Goal: Information Seeking & Learning: Find specific fact

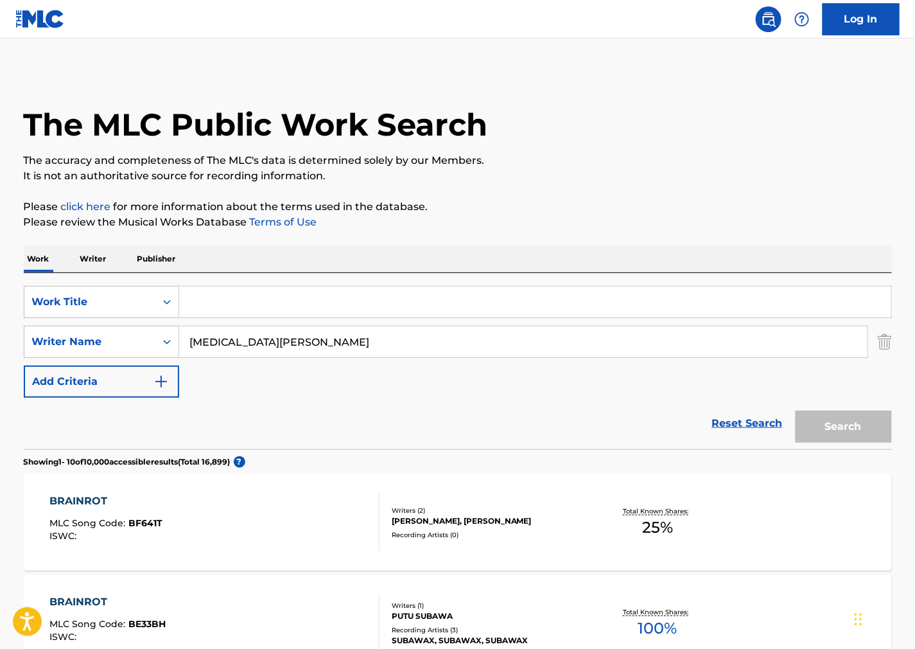
click at [758, 299] on input "Search Form" at bounding box center [535, 302] width 712 height 31
paste input "Symphony No. 2"
type input "Symphony No. 2"
click at [691, 260] on div "Work Writer Publisher" at bounding box center [458, 258] width 869 height 27
drag, startPoint x: 331, startPoint y: 349, endPoint x: 110, endPoint y: 328, distance: 222.6
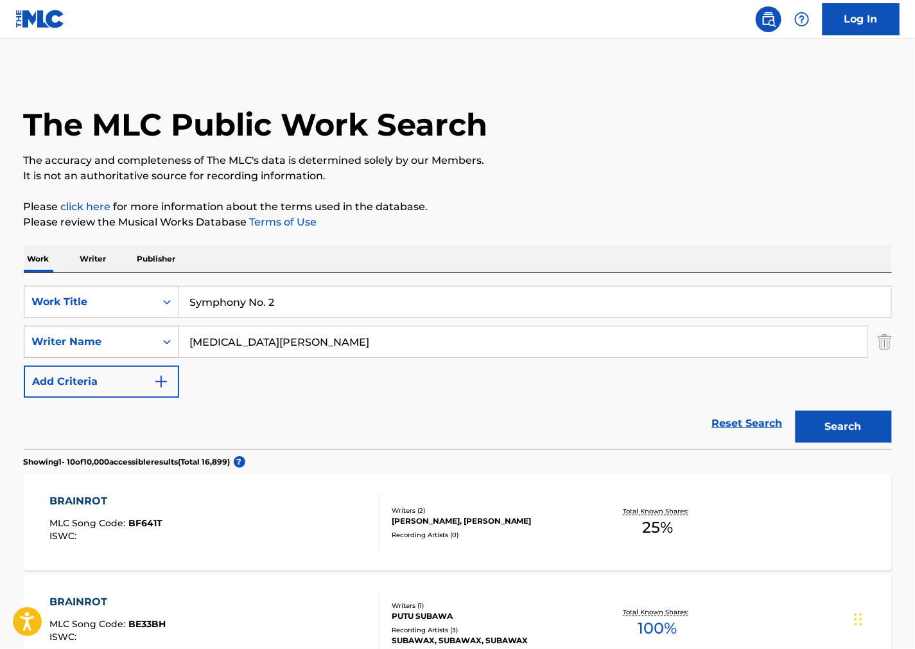
click at [31, 330] on div "SearchWithCriteriafb5293be-ad9d-41fb-ba3d-394636647516 Writer Name [MEDICAL_DAT…" at bounding box center [458, 342] width 869 height 32
paste input "[PERSON_NAME]"
type input "[PERSON_NAME]"
click at [870, 419] on button "Search" at bounding box center [844, 427] width 96 height 32
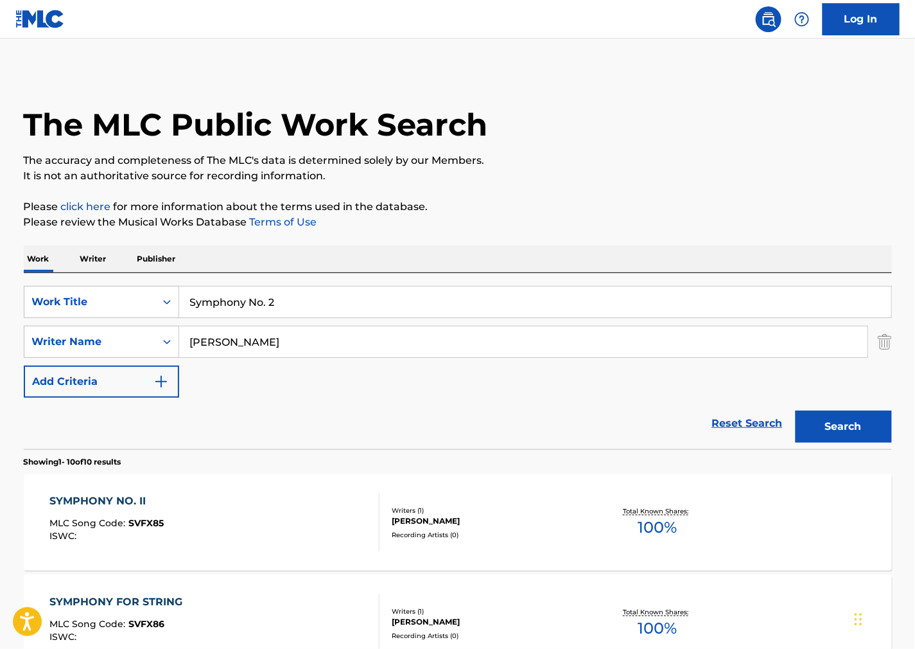
click at [296, 499] on div "SYMPHONY NO. II MLC Song Code : SVFX85 ISWC :" at bounding box center [214, 522] width 330 height 58
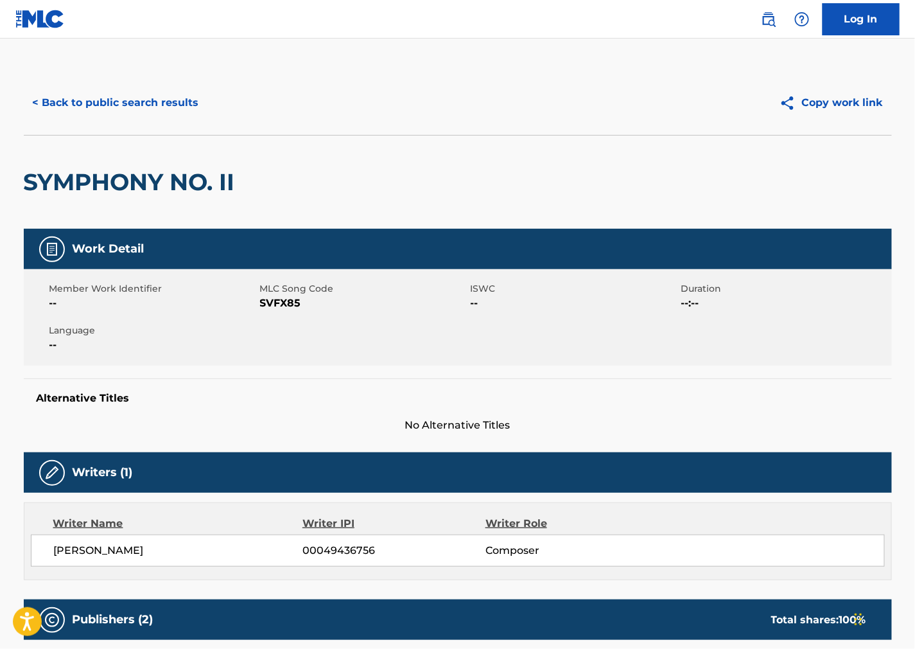
click at [293, 306] on span "SVFX85" at bounding box center [364, 303] width 208 height 15
copy span "SVFX85"
click at [772, 348] on div "Member Work Identifier -- MLC Song Code SVFX85 ISWC -- Duration --:-- Language …" at bounding box center [458, 317] width 869 height 96
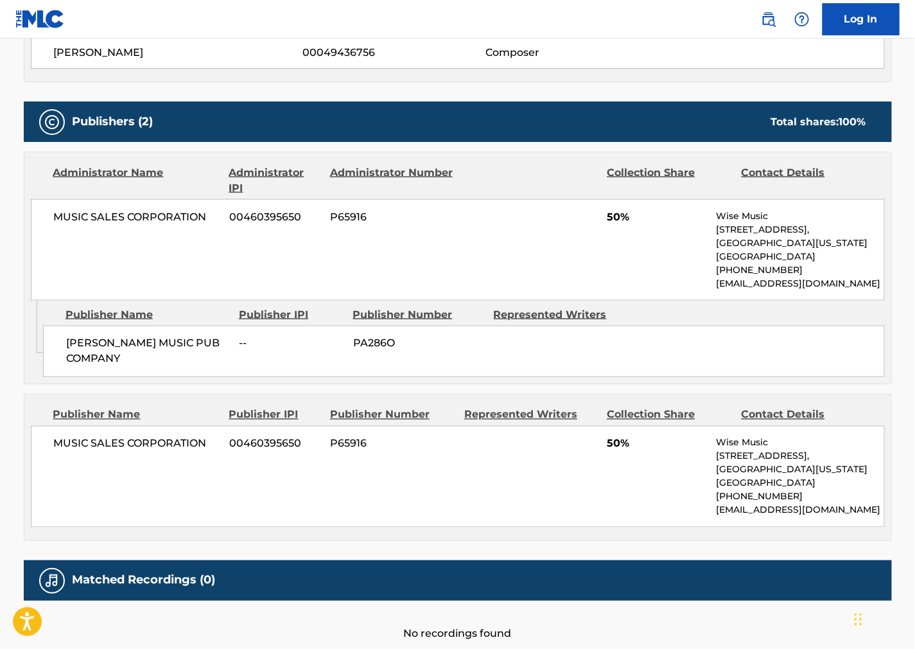
scroll to position [499, 0]
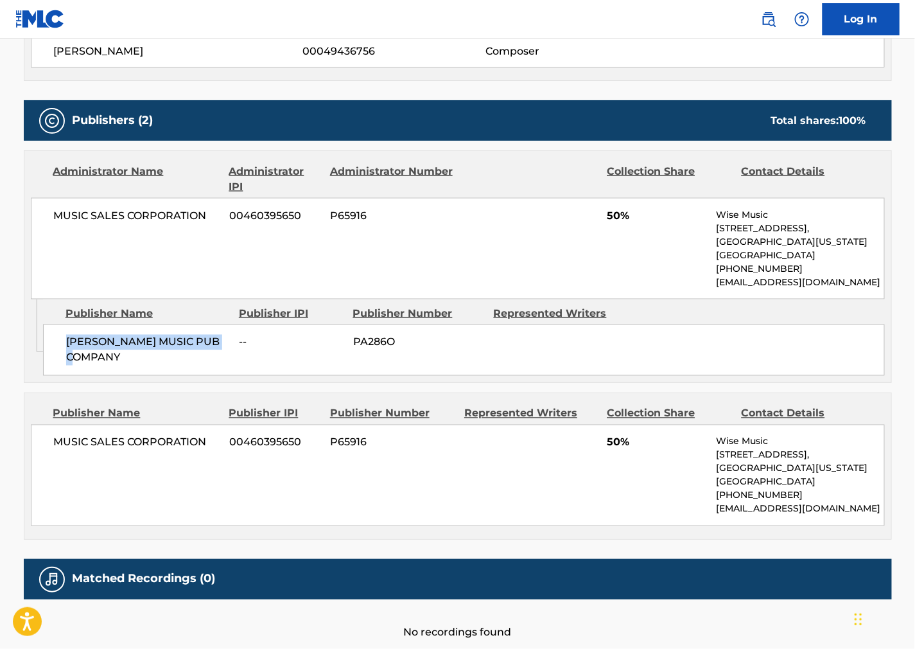
drag, startPoint x: 123, startPoint y: 355, endPoint x: 66, endPoint y: 342, distance: 59.1
click at [49, 339] on div "[PERSON_NAME] MUSIC PUB COMPANY -- PA286O" at bounding box center [464, 349] width 842 height 51
copy span "[PERSON_NAME] MUSIC PUB COMPANY"
click at [720, 401] on div "Publisher Name Publisher IPI Publisher Number Represented Writers Collection Sh…" at bounding box center [457, 466] width 867 height 146
drag, startPoint x: 217, startPoint y: 219, endPoint x: 54, endPoint y: 227, distance: 163.4
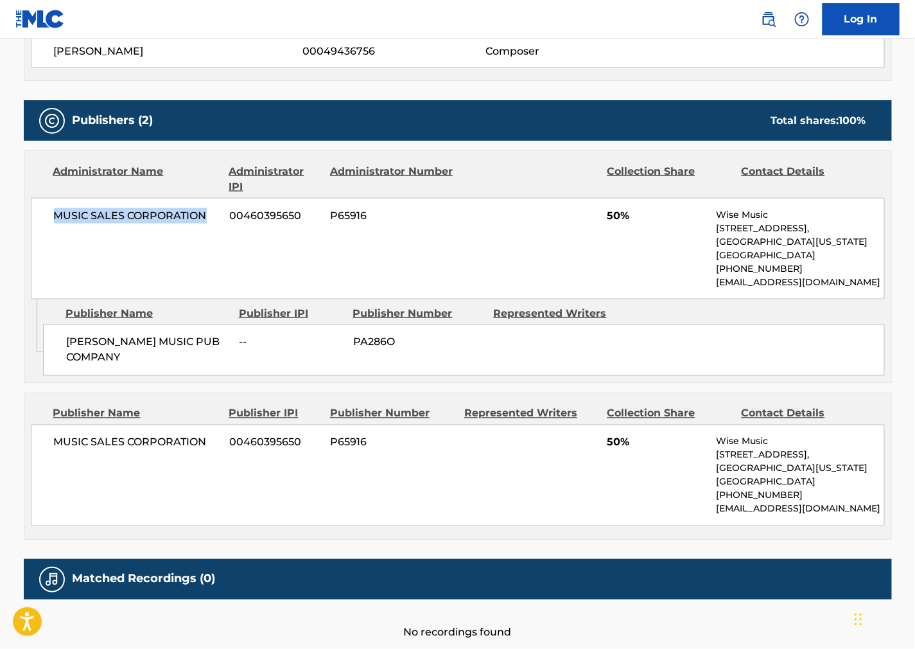
click at [54, 227] on div "MUSIC SALES CORPORATION 00460395650 P65916 50% Wise Music [STREET_ADDRESS][US_S…" at bounding box center [458, 249] width 854 height 102
copy span "MUSIC SALES CORPORATION"
drag, startPoint x: 715, startPoint y: 339, endPoint x: 653, endPoint y: 352, distance: 63.8
click at [715, 339] on div "[PERSON_NAME] MUSIC PUB COMPANY -- PA286O" at bounding box center [464, 349] width 842 height 51
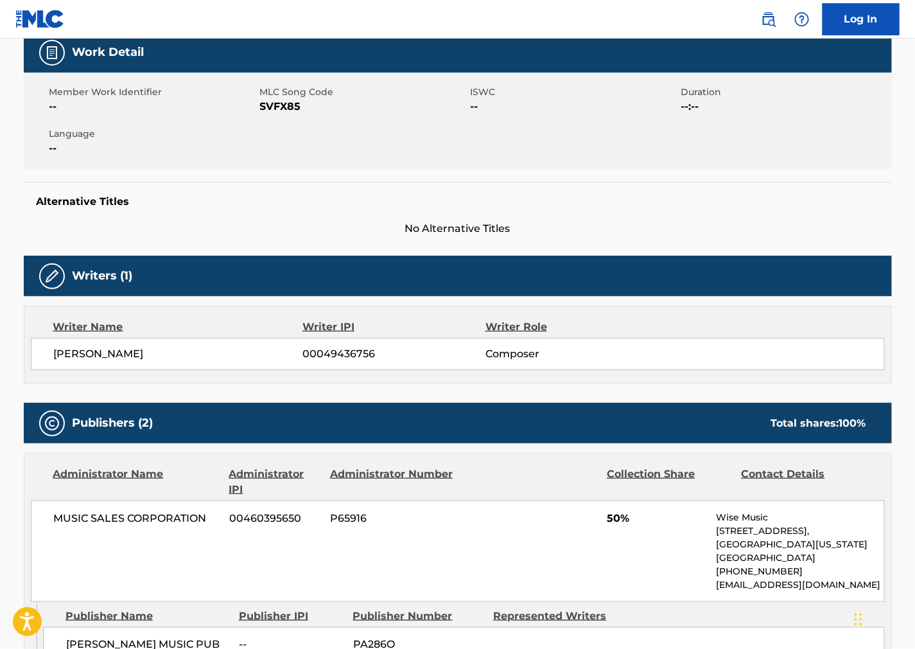
scroll to position [0, 0]
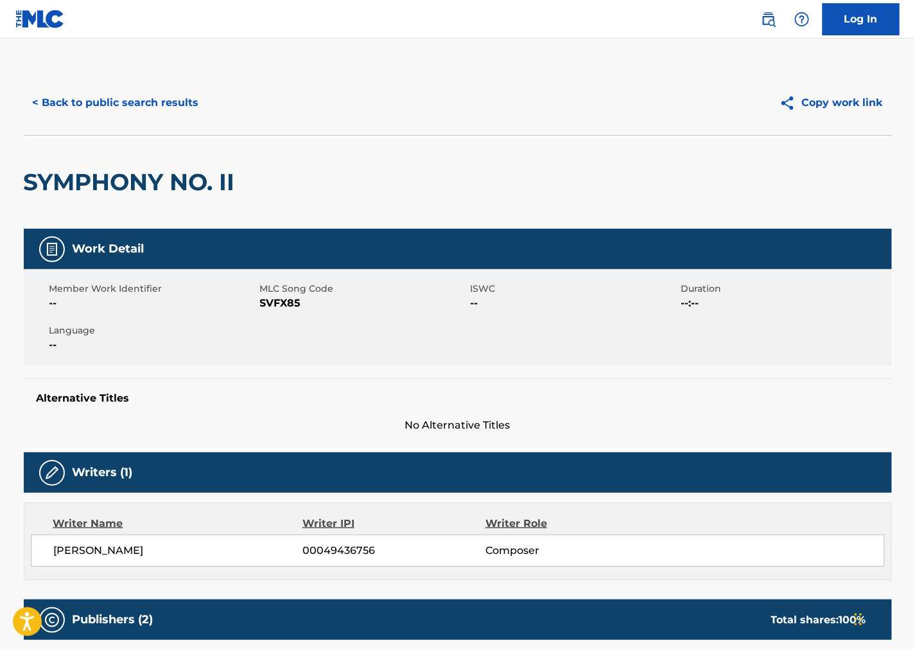
click at [116, 112] on button "< Back to public search results" at bounding box center [116, 103] width 184 height 32
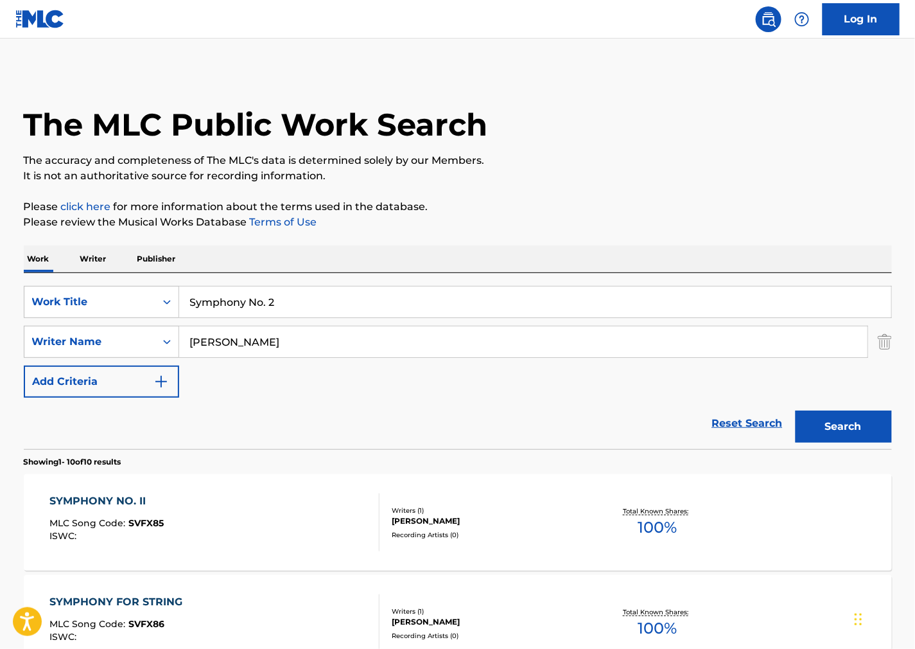
drag, startPoint x: 338, startPoint y: 306, endPoint x: 20, endPoint y: 324, distance: 318.5
paste input "4"
type input "Symphony No. 4"
click at [728, 343] on input "[PERSON_NAME]" at bounding box center [523, 341] width 689 height 31
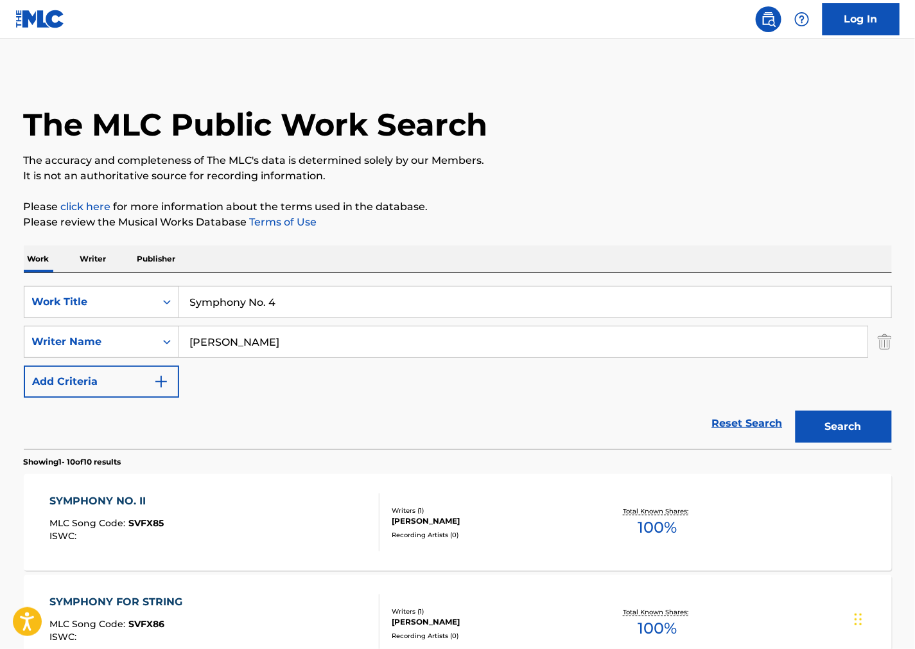
drag, startPoint x: 671, startPoint y: 355, endPoint x: -112, endPoint y: 308, distance: 785.1
click at [0, 308] on html "Accessibility Screen-Reader Guide, Feedback, and Issue Reporting | New window C…" at bounding box center [457, 324] width 915 height 649
paste input "Prokofiev"
type input "Prokofiev"
click at [851, 414] on button "Search" at bounding box center [844, 427] width 96 height 32
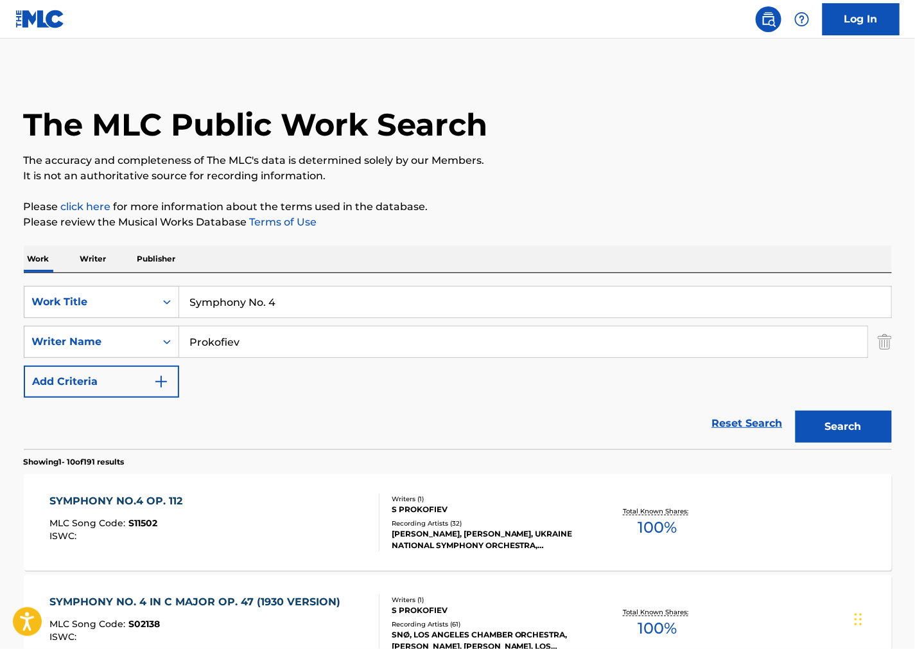
drag, startPoint x: 310, startPoint y: 305, endPoint x: -75, endPoint y: 301, distance: 384.8
click at [0, 301] on html "Accessibility Screen-Reader Guide, Feedback, and Issue Reporting | New window C…" at bounding box center [457, 324] width 915 height 649
paste input "Crazy About You Baby"
type input "Crazy About You Baby"
click at [729, 286] on div "Crazy About You Baby" at bounding box center [535, 302] width 713 height 32
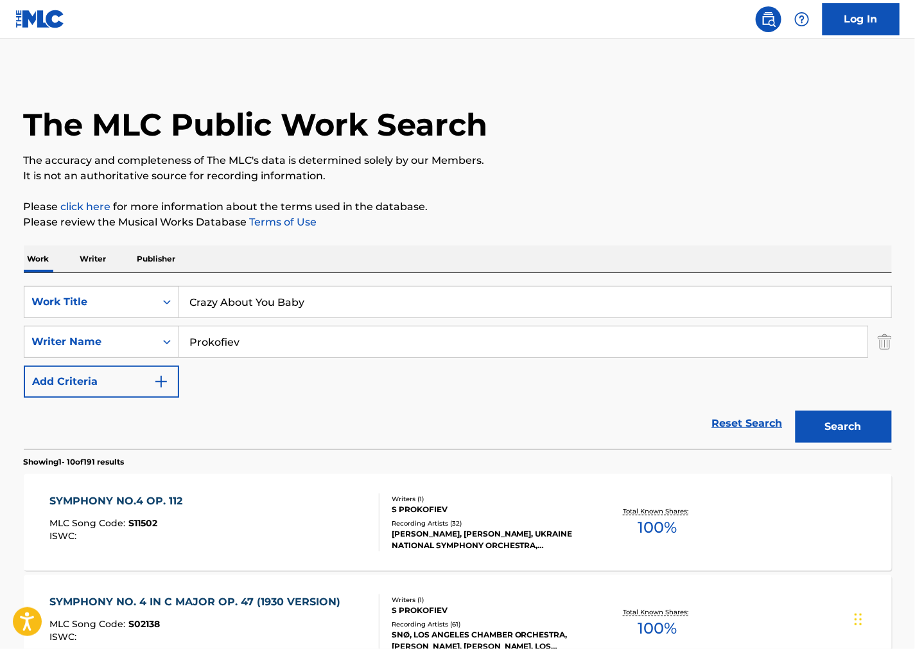
drag, startPoint x: 617, startPoint y: 340, endPoint x: -101, endPoint y: 357, distance: 718.4
click at [0, 357] on html "Accessibility Screen-Reader Guide, Feedback, and Issue Reporting | New window C…" at bounding box center [457, 324] width 915 height 649
paste input "[PERSON_NAME]"
type input "[PERSON_NAME]"
click at [858, 427] on button "Search" at bounding box center [844, 427] width 96 height 32
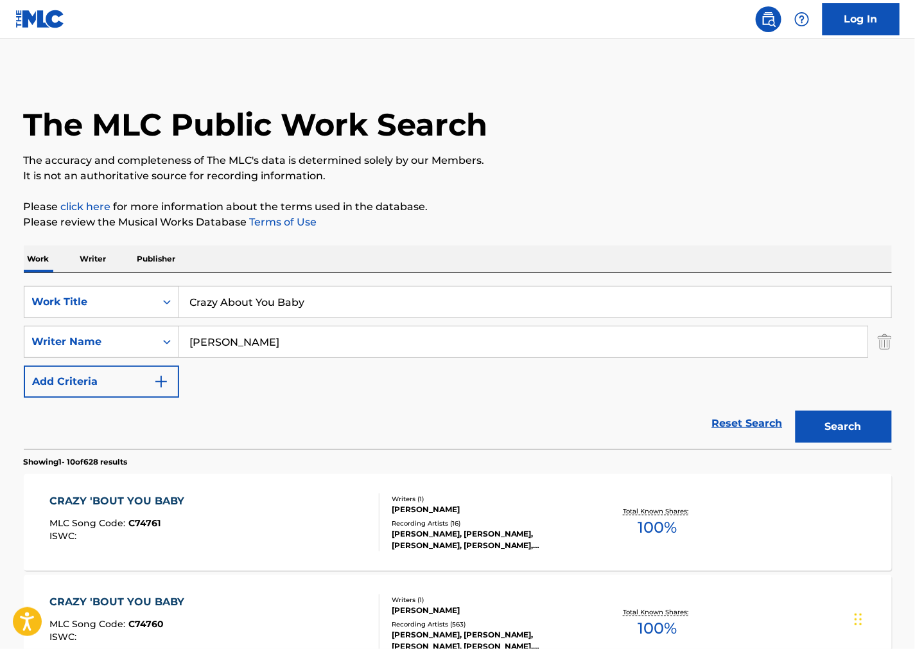
click at [269, 530] on div "CRAZY 'BOUT YOU BABY MLC Song Code : C74761 ISWC :" at bounding box center [214, 522] width 330 height 58
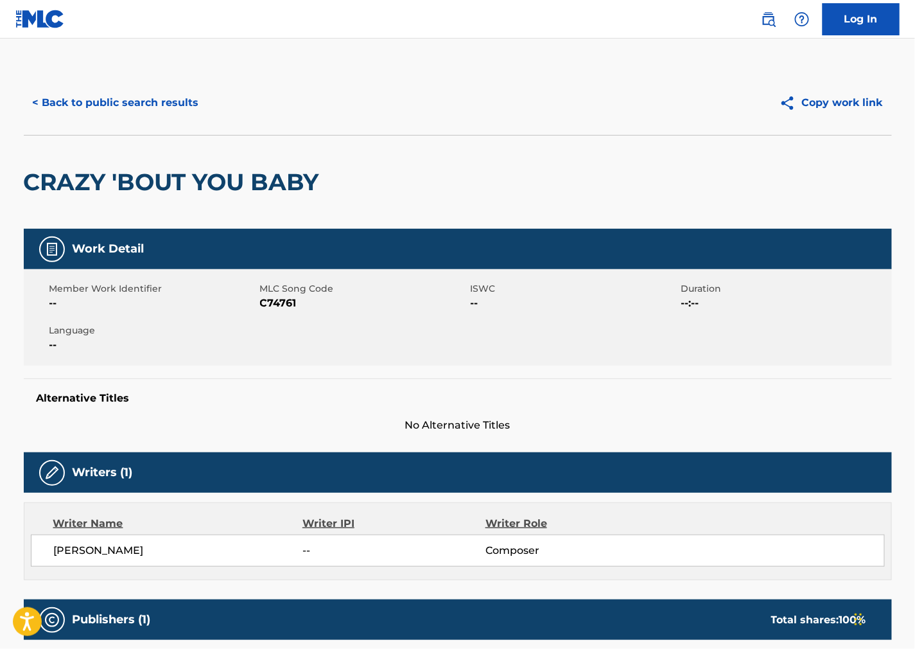
click at [292, 303] on span "C74761" at bounding box center [364, 303] width 208 height 15
copy span "C74761"
click at [753, 418] on span "No Alternative Titles" at bounding box center [458, 425] width 869 height 15
click at [209, 173] on h2 "CRAZY 'BOUT YOU BABY" at bounding box center [175, 182] width 302 height 29
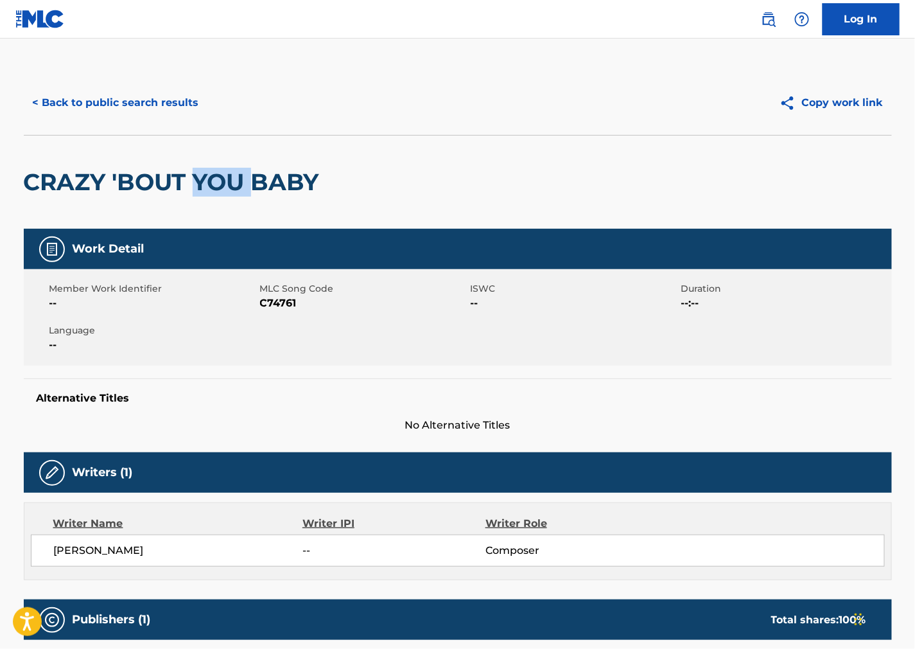
click at [209, 173] on h2 "CRAZY 'BOUT YOU BABY" at bounding box center [175, 182] width 302 height 29
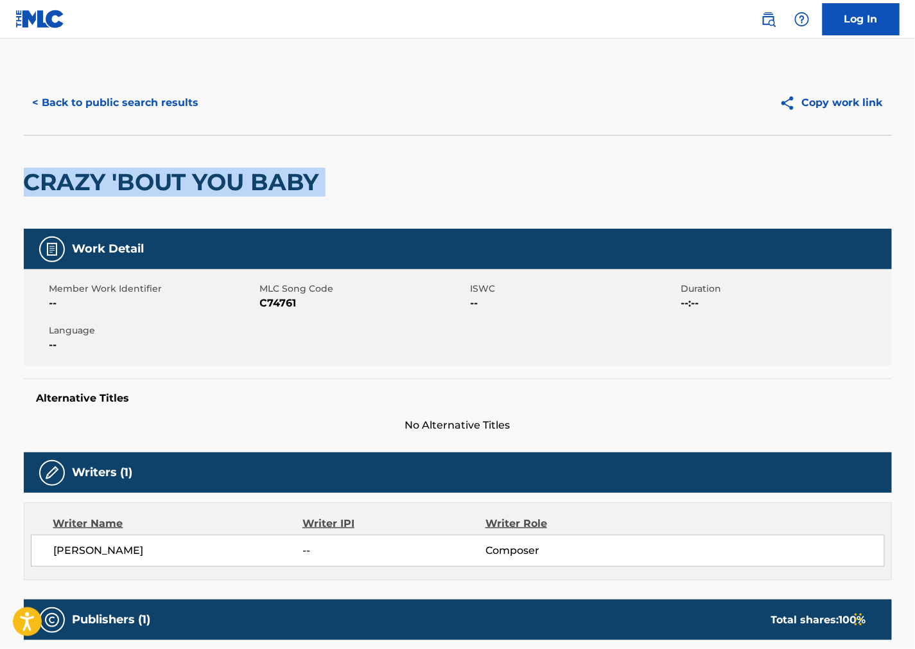
click at [209, 173] on h2 "CRAZY 'BOUT YOU BABY" at bounding box center [175, 182] width 302 height 29
copy div "CRAZY 'BOUT YOU BABY"
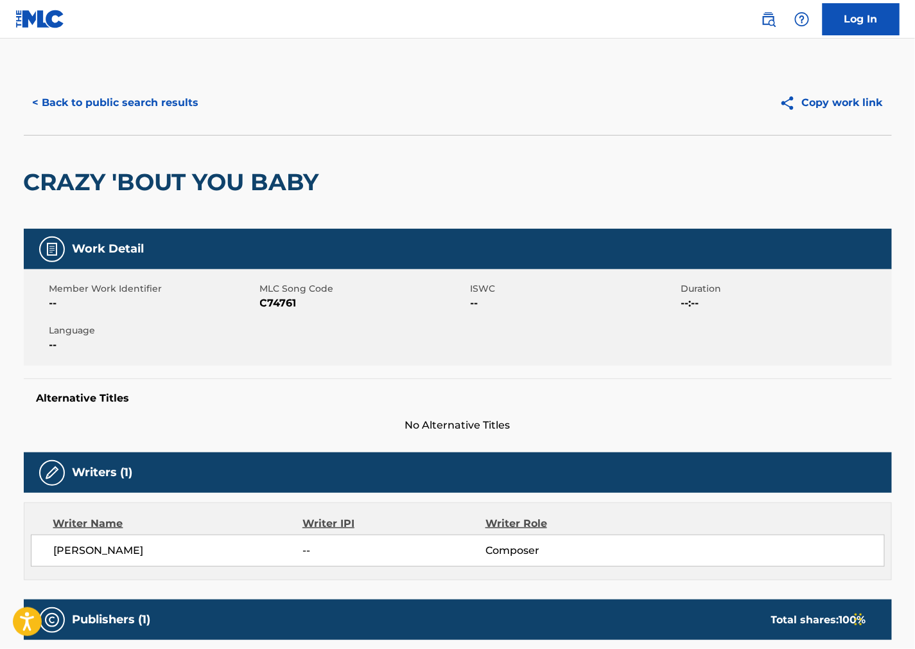
click at [691, 342] on div "Member Work Identifier -- MLC Song Code C74761 ISWC -- Duration --:-- Language …" at bounding box center [458, 317] width 869 height 96
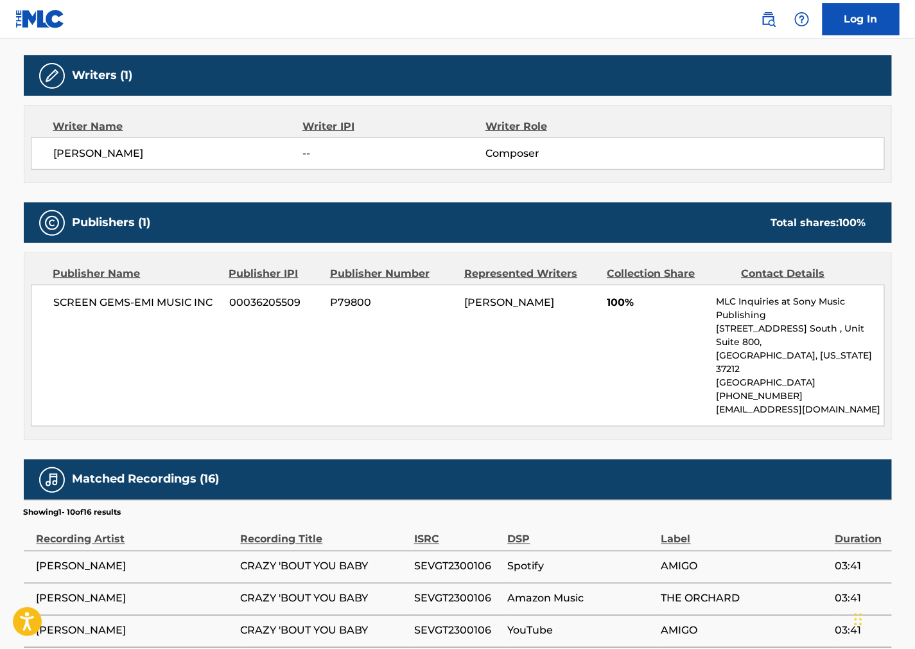
scroll to position [428, 0]
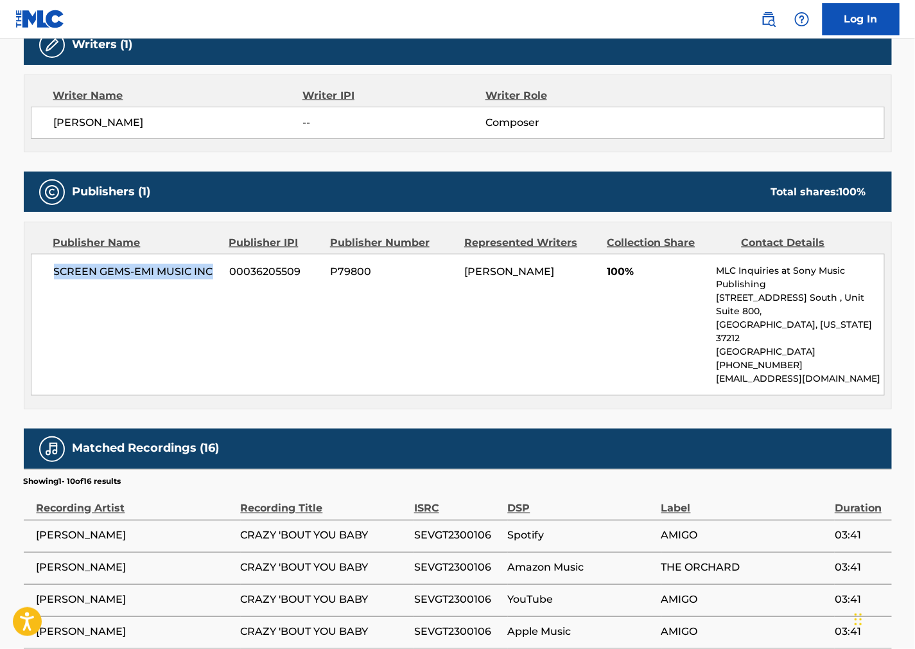
drag, startPoint x: 219, startPoint y: 267, endPoint x: 40, endPoint y: 284, distance: 179.4
click at [40, 284] on div "SCREEN GEMS-EMI MUSIC INC 00036205509 P79800 [PERSON_NAME] 100% MLC Inquiries a…" at bounding box center [458, 325] width 854 height 142
copy span "SCREEN GEMS-EMI MUSIC INC"
click at [698, 373] on div "Publisher Name Publisher IPI Publisher Number Represented Writers Collection Sh…" at bounding box center [457, 315] width 867 height 186
click at [753, 115] on div "[PERSON_NAME] -- Composer" at bounding box center [469, 122] width 831 height 15
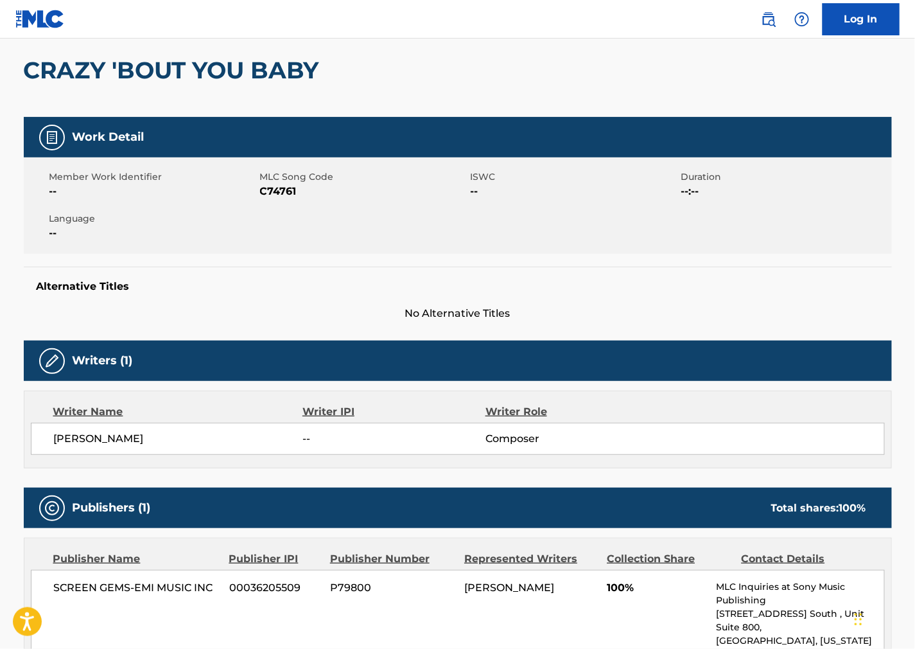
scroll to position [0, 0]
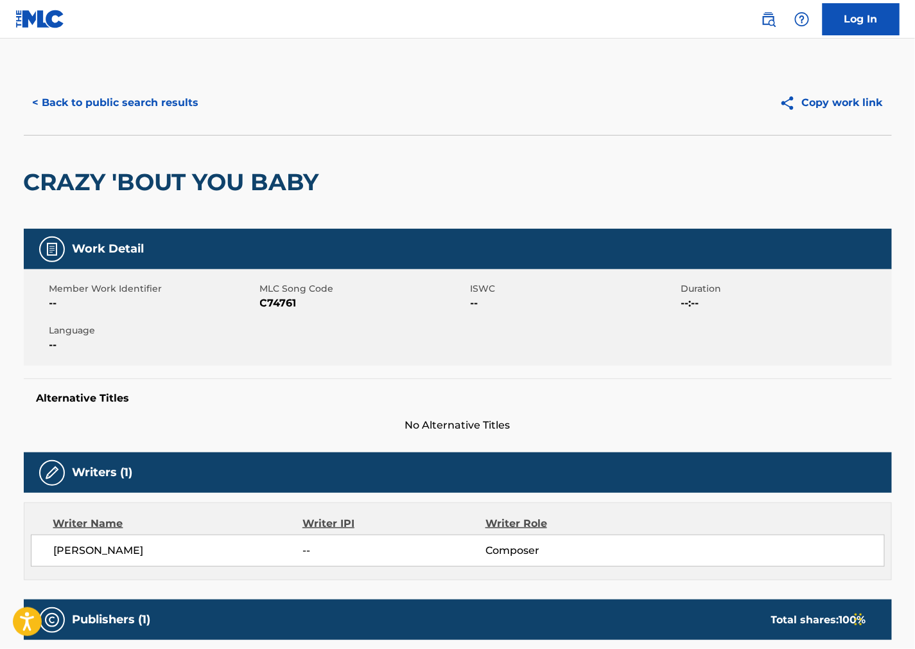
click at [182, 91] on button "< Back to public search results" at bounding box center [116, 103] width 184 height 32
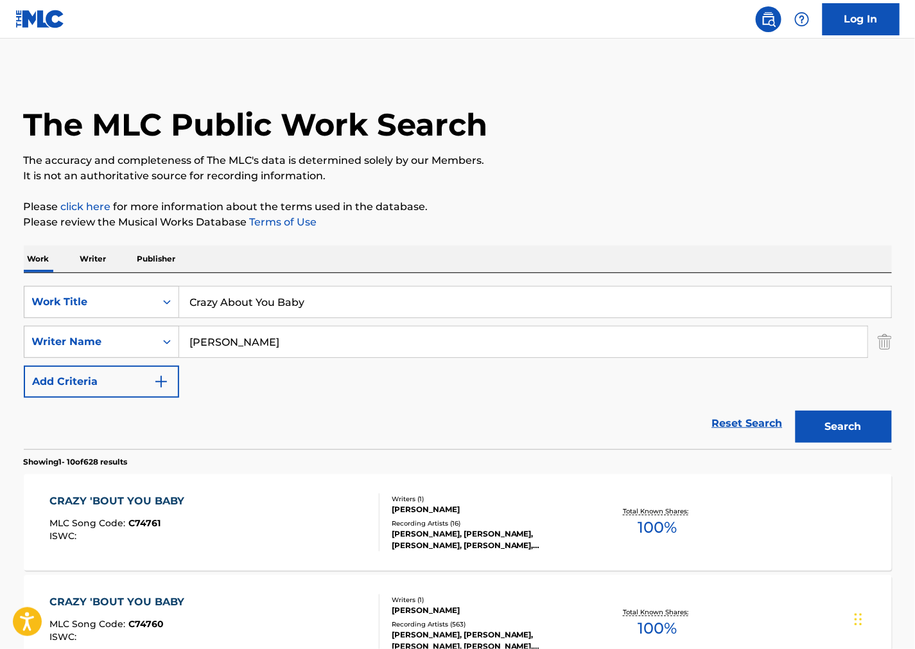
drag, startPoint x: 369, startPoint y: 296, endPoint x: -49, endPoint y: 290, distance: 418.2
click at [0, 290] on html "Accessibility Screen-Reader Guide, Feedback, and Issue Reporting | New window C…" at bounding box center [457, 324] width 915 height 649
paste input "Don't You Think Someone Should Take You Home"
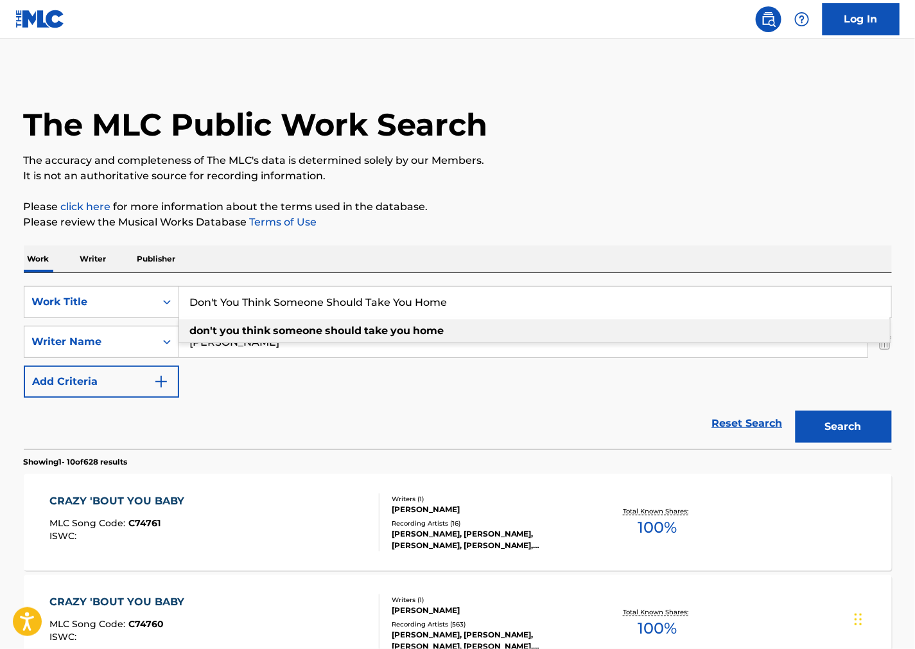
type input "Don't You Think Someone Should Take You Home"
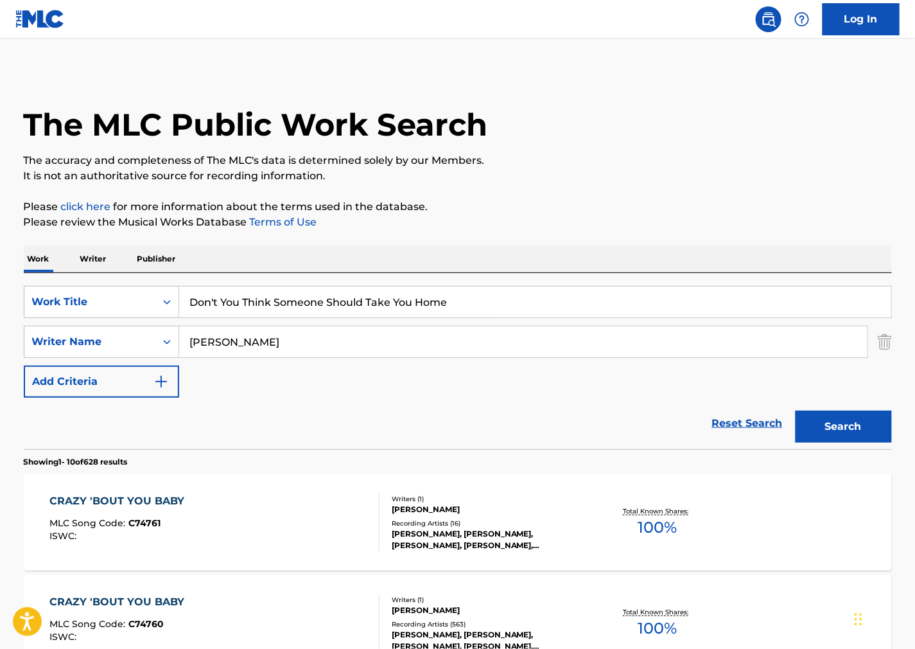
drag, startPoint x: 773, startPoint y: 202, endPoint x: 570, endPoint y: 279, distance: 216.5
click at [773, 202] on p "Please click here for more information about the terms used in the database." at bounding box center [458, 206] width 869 height 15
drag, startPoint x: 279, startPoint y: 346, endPoint x: -57, endPoint y: 339, distance: 336.1
click at [0, 339] on html "Accessibility Screen-Reader Guide, Feedback, and Issue Reporting | New window C…" at bounding box center [457, 324] width 915 height 649
paste input "alker"
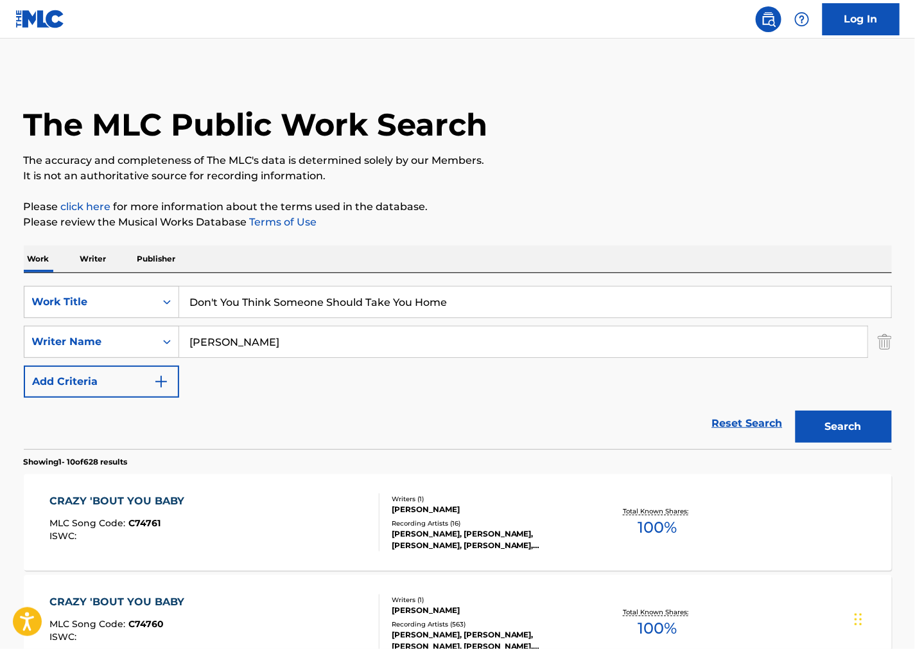
type input "[PERSON_NAME]"
click at [826, 428] on button "Search" at bounding box center [844, 427] width 96 height 32
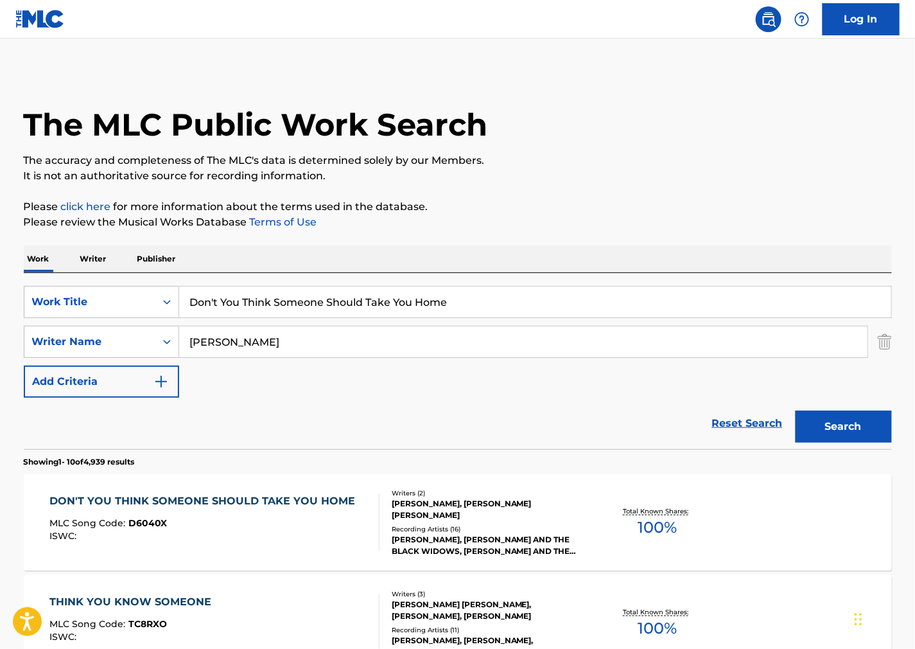
click at [245, 544] on div "DON'T YOU THINK SOMEONE SHOULD TAKE YOU HOME MLC Song Code : D6040X ISWC :" at bounding box center [205, 522] width 312 height 58
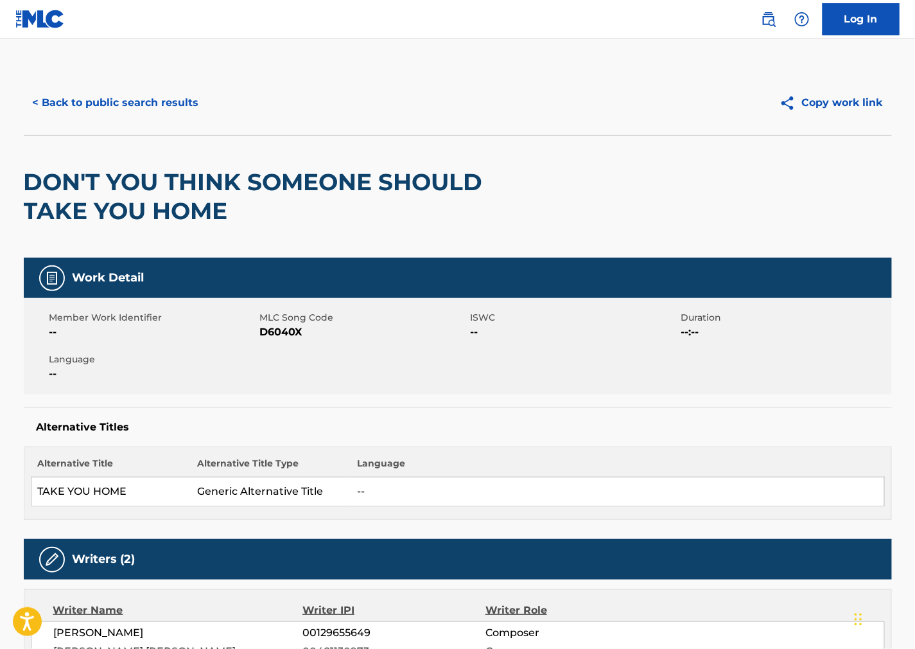
click at [288, 333] on span "D6040X" at bounding box center [364, 331] width 208 height 15
copy span "D6040X"
drag, startPoint x: 832, startPoint y: 402, endPoint x: 805, endPoint y: 412, distance: 28.7
click at [832, 403] on div "Work Detail Member Work Identifier -- MLC Song Code D6040X ISWC -- Duration --:…" at bounding box center [458, 389] width 869 height 262
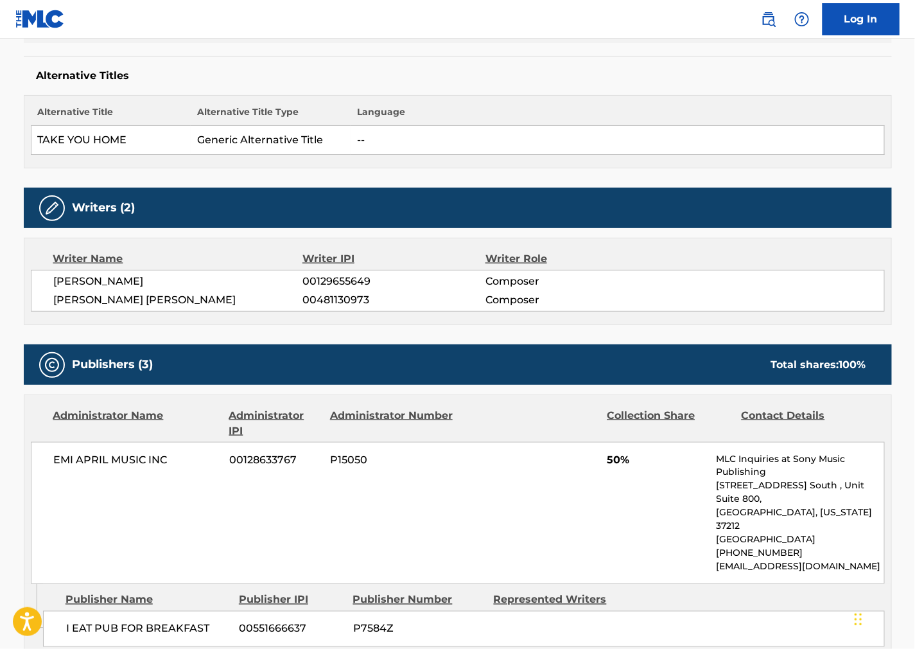
scroll to position [357, 0]
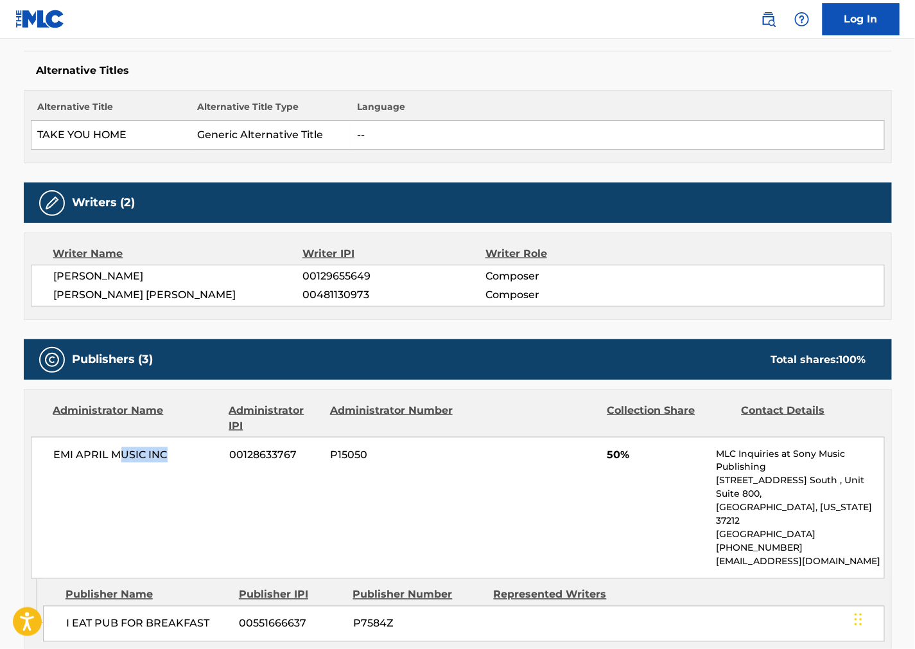
drag, startPoint x: 168, startPoint y: 446, endPoint x: 159, endPoint y: 497, distance: 52.2
click at [113, 458] on div "EMI APRIL MUSIC INC 00128633767 P15050 50% MLC Inquiries at Sony Music Publishi…" at bounding box center [458, 508] width 854 height 142
click at [195, 579] on div "Publisher Name Publisher IPI Publisher Number Represented Writers I EAT PUB FOR…" at bounding box center [467, 611] width 849 height 64
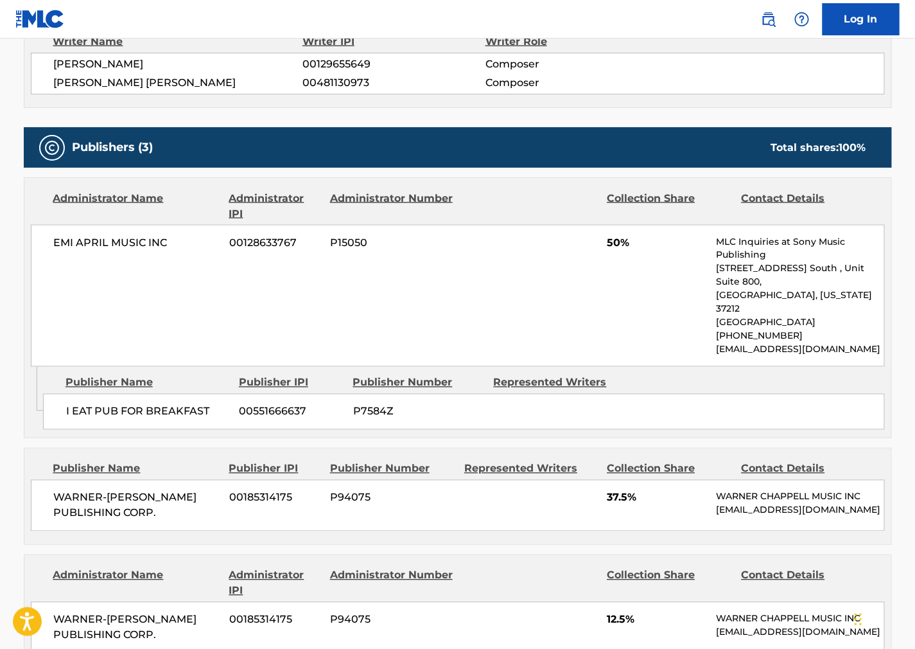
scroll to position [570, 0]
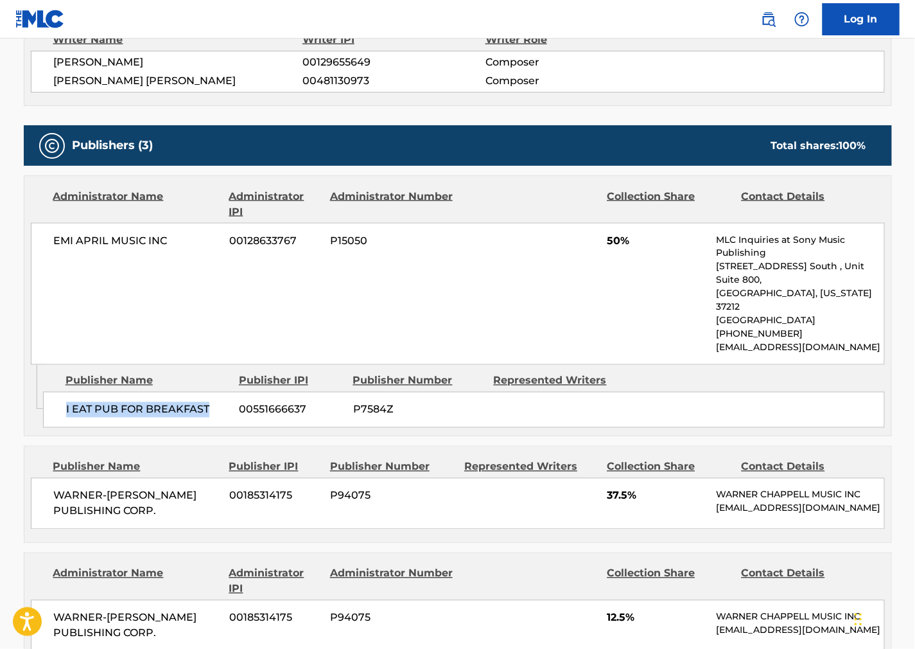
drag, startPoint x: 180, startPoint y: 381, endPoint x: 60, endPoint y: 383, distance: 120.1
click at [60, 392] on div "I EAT PUB FOR BREAKFAST 00551666637 P7584Z" at bounding box center [464, 410] width 842 height 36
copy span "I EAT PUB FOR BREAKFAST"
drag, startPoint x: 799, startPoint y: 440, endPoint x: 575, endPoint y: 381, distance: 231.9
click at [799, 459] on div "Contact Details" at bounding box center [804, 466] width 125 height 15
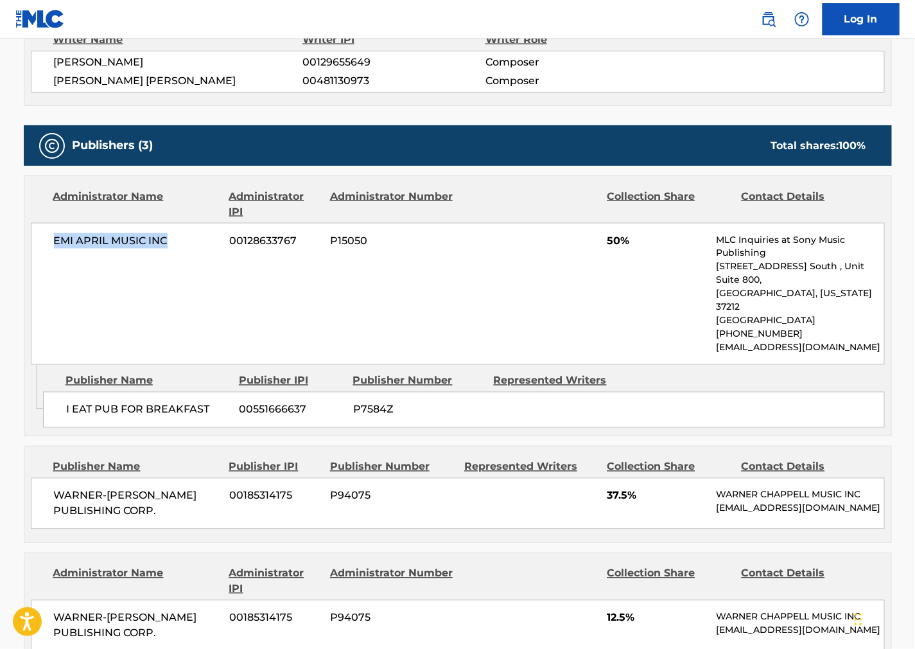
drag, startPoint x: 173, startPoint y: 245, endPoint x: 37, endPoint y: 249, distance: 136.9
click at [37, 249] on div "EMI APRIL MUSIC INC 00128633767 P15050 50% MLC Inquiries at Sony Music Publishi…" at bounding box center [458, 294] width 854 height 142
copy span "EMI APRIL MUSIC INC"
click at [786, 446] on div "Publisher Name Publisher IPI Publisher Number Represented Writers Collection Sh…" at bounding box center [457, 494] width 867 height 96
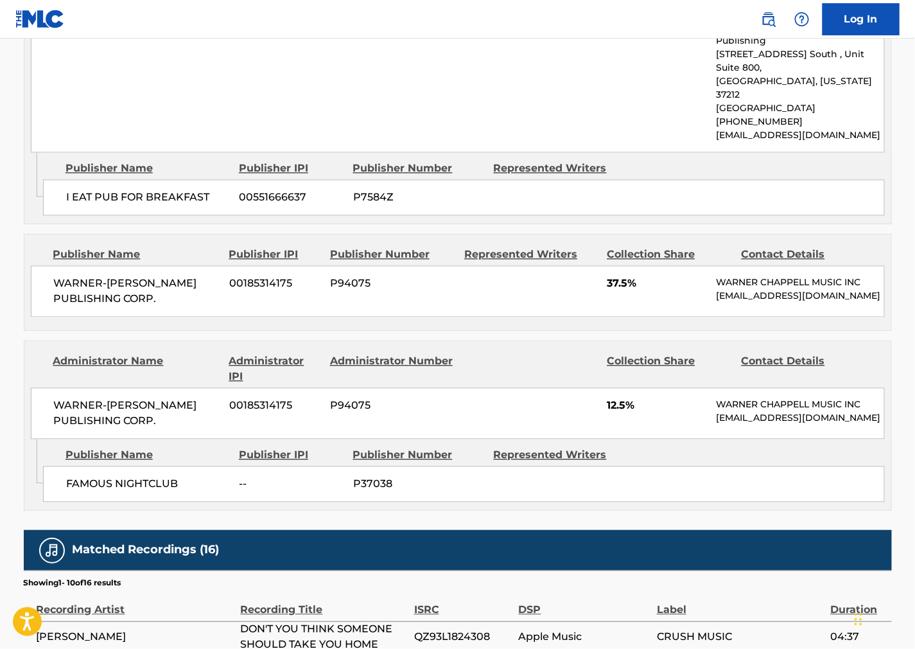
scroll to position [785, 0]
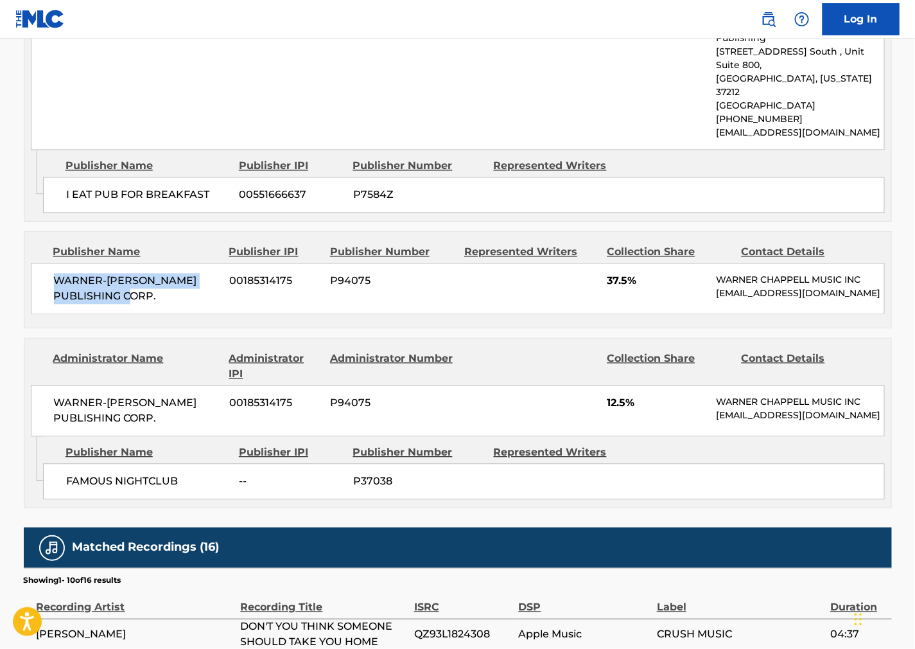
drag, startPoint x: 103, startPoint y: 261, endPoint x: 49, endPoint y: 254, distance: 55.1
click at [49, 263] on div "WARNER-[PERSON_NAME] PUBLISHING CORP. 00185314175 P94075 37.5% [PERSON_NAME] MU…" at bounding box center [458, 288] width 854 height 51
copy span "WARNER-[PERSON_NAME] PUBLISHING CORP."
click at [860, 496] on div "Admin Original Publisher Connecting Line Publisher Name Publisher IPI Publisher…" at bounding box center [457, 472] width 867 height 71
drag, startPoint x: 197, startPoint y: 475, endPoint x: 51, endPoint y: 493, distance: 146.9
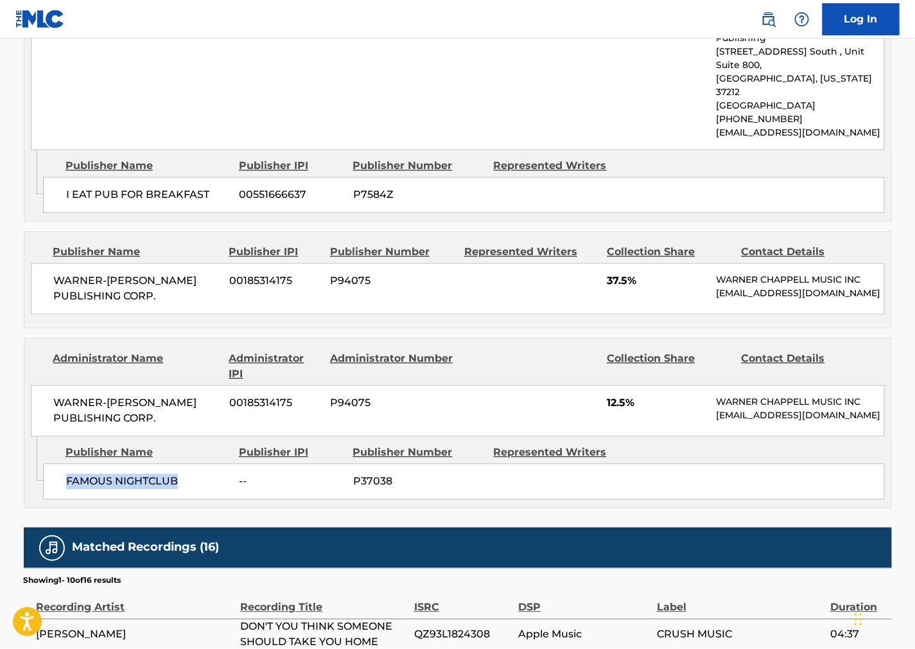
click at [51, 493] on div "Publisher Name Publisher IPI Publisher Number Represented Writers FAMOUS NIGHTC…" at bounding box center [467, 469] width 849 height 64
click at [754, 519] on div "Work Detail Member Work Identifier -- MLC Song Code D6040X ISWC -- Duration --:…" at bounding box center [458, 230] width 869 height 1514
drag, startPoint x: 171, startPoint y: 400, endPoint x: 40, endPoint y: 385, distance: 131.9
click at [40, 385] on div "WARNER-[PERSON_NAME] PUBLISHING CORP. 00185314175 P94075 12.5% [PERSON_NAME] MU…" at bounding box center [458, 410] width 854 height 51
